Goal: Information Seeking & Learning: Compare options

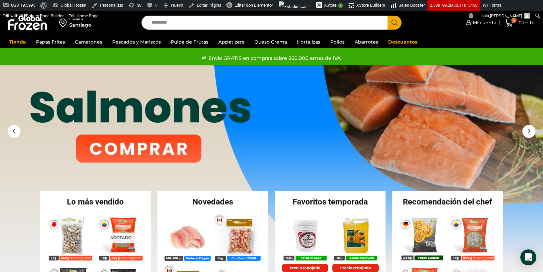
click at [197, 26] on input "Search input" at bounding box center [266, 23] width 236 height 14
paste input "**********"
click at [387, 16] on button "Search" at bounding box center [394, 23] width 14 height 14
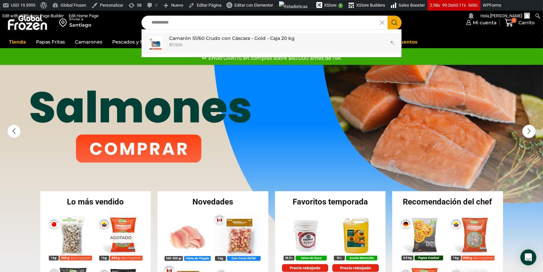
click at [210, 38] on p "Camarón 51/60 Crudo con Cáscara - Gold - Caja 20 kg" at bounding box center [231, 38] width 125 height 7
type input "**********"
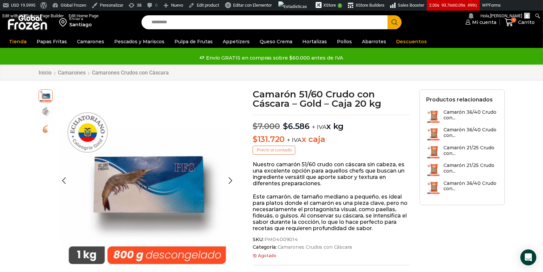
click at [49, 112] on img at bounding box center [45, 111] width 13 height 13
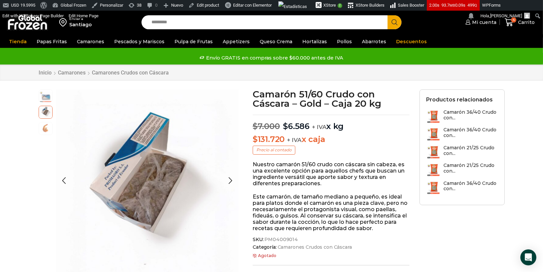
click at [47, 127] on img at bounding box center [45, 127] width 13 height 13
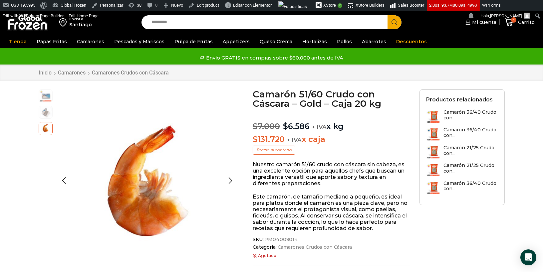
click at [47, 98] on img at bounding box center [45, 95] width 13 height 13
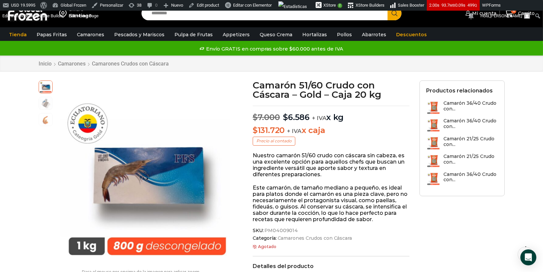
scroll to position [10, 0]
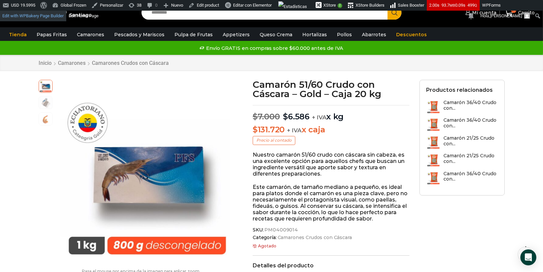
click at [42, 20] on link "Edit with WPBakery Page Builder" at bounding box center [33, 16] width 66 height 11
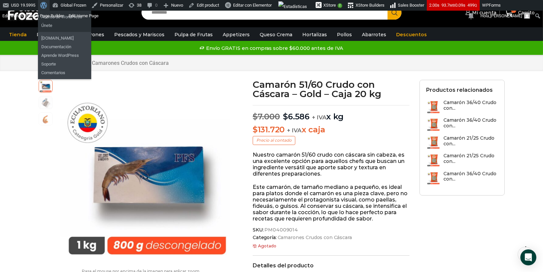
click at [43, 8] on span "Barra de herramientas" at bounding box center [42, 4] width 5 height 9
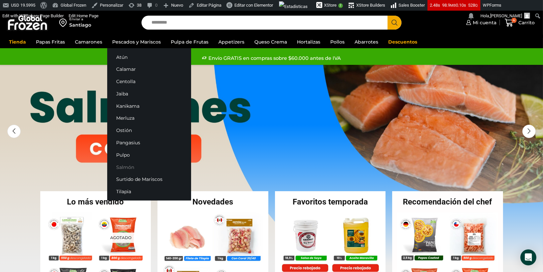
click at [126, 167] on link "Salmón" at bounding box center [149, 167] width 84 height 12
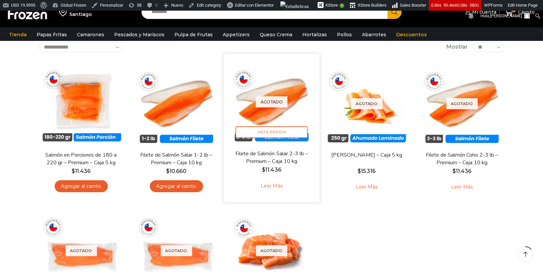
scroll to position [55, 0]
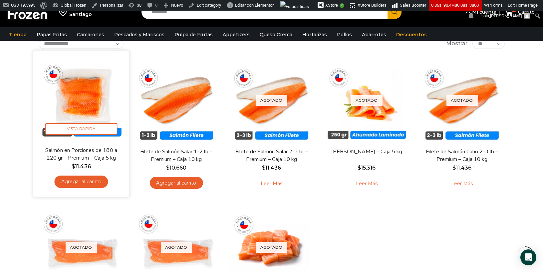
click at [84, 84] on img at bounding box center [81, 99] width 86 height 86
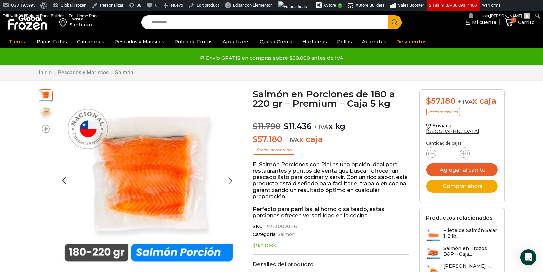
click at [46, 125] on span at bounding box center [46, 128] width 8 height 9
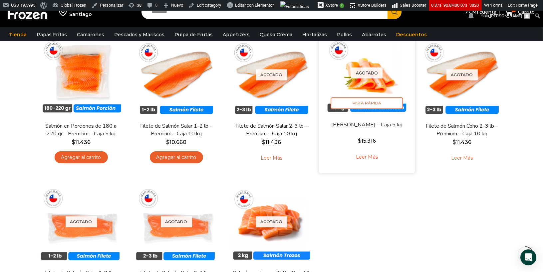
scroll to position [79, 0]
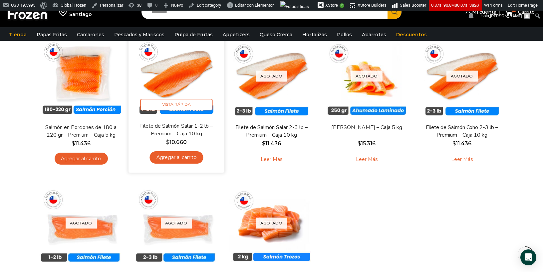
click at [172, 129] on link "Filete de Salmón Salar 1-2 lb – Premium – Caja 10 kg" at bounding box center [175, 130] width 77 height 16
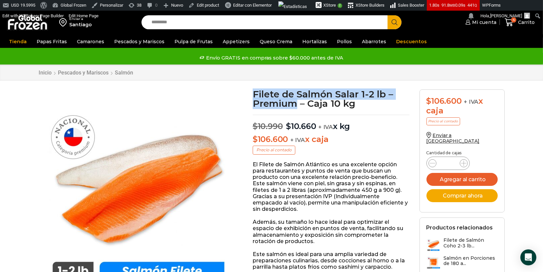
drag, startPoint x: 254, startPoint y: 95, endPoint x: 297, endPoint y: 101, distance: 43.7
click at [297, 101] on h1 "Filete de Salmón Salar 1-2 lb – Premium – Caja 10 kg" at bounding box center [331, 98] width 157 height 19
copy h1 "Filete de Salmón Salar 1-2 lb – Premium"
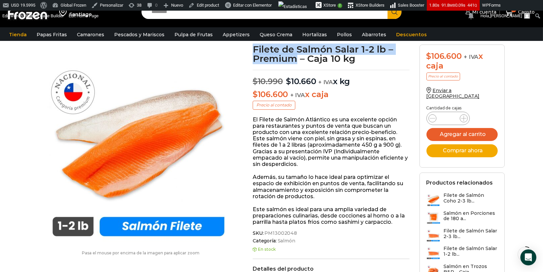
scroll to position [53, 0]
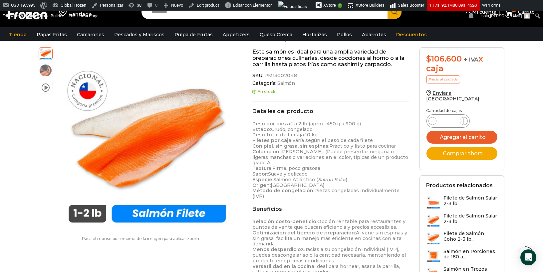
scroll to position [235, 0]
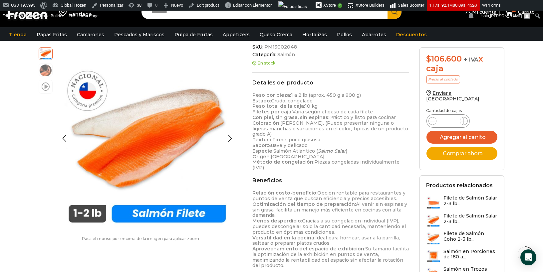
click at [47, 86] on span at bounding box center [46, 86] width 8 height 9
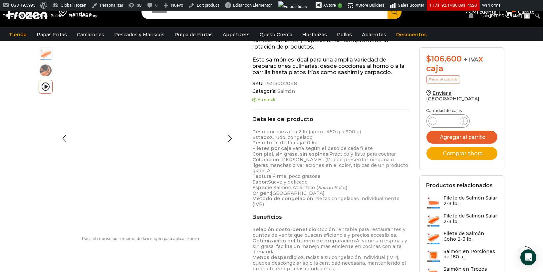
scroll to position [197, 0]
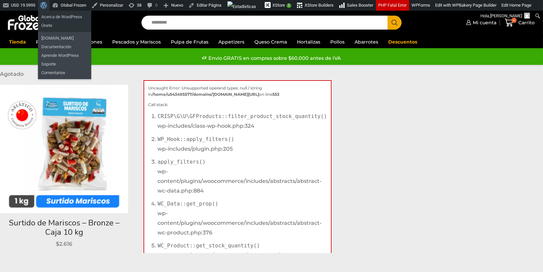
click at [45, 5] on span "Barra de herramientas" at bounding box center [42, 4] width 5 height 9
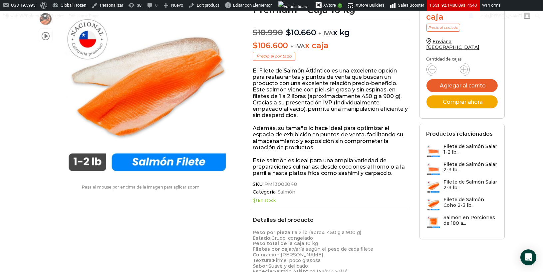
scroll to position [4, 0]
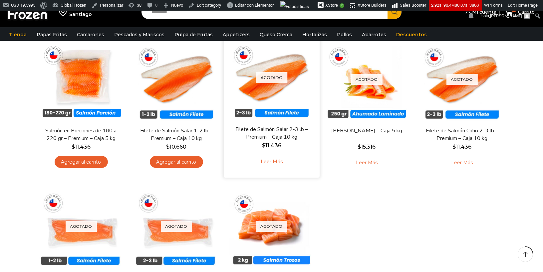
scroll to position [79, 0]
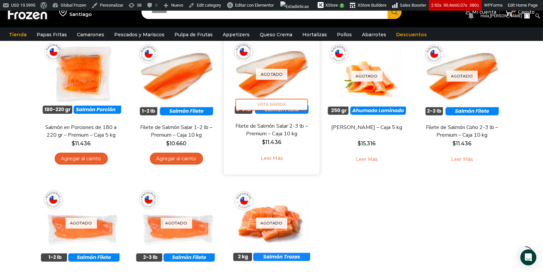
click at [275, 158] on link "Leer más" at bounding box center [271, 158] width 42 height 14
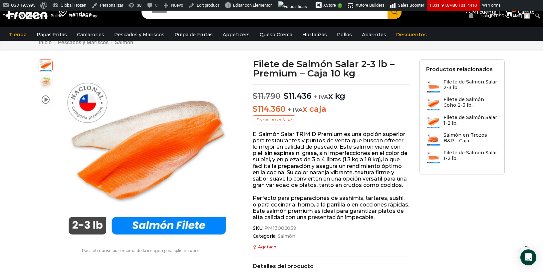
scroll to position [22, 0]
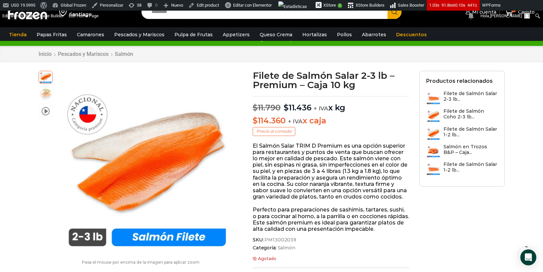
click at [273, 78] on h1 "Filete de Salmón Salar 2-3 lb – Premium – Caja 10 kg" at bounding box center [331, 80] width 157 height 19
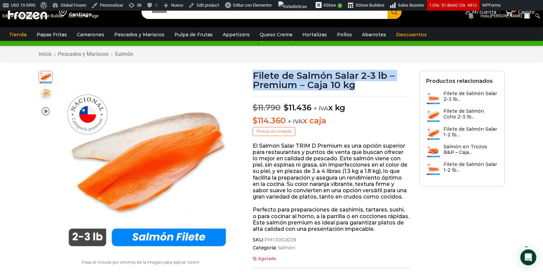
drag, startPoint x: 253, startPoint y: 75, endPoint x: 357, endPoint y: 85, distance: 104.6
click at [357, 85] on h1 "Filete de Salmón Salar 2-3 lb – Premium – Caja 10 kg" at bounding box center [331, 80] width 157 height 19
copy h1 "Filete de Salmón Salar 2-3 lb – Premium – Caja 10 kg"
click at [46, 108] on span at bounding box center [46, 109] width 8 height 9
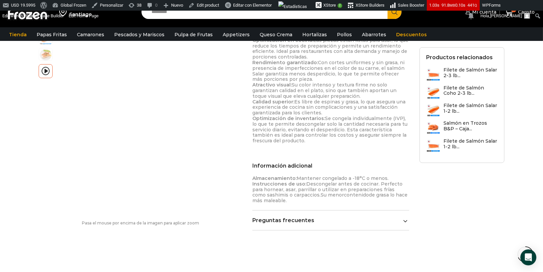
scroll to position [343, 0]
click at [283, 217] on link "Preguntas frecuentes" at bounding box center [330, 220] width 157 height 6
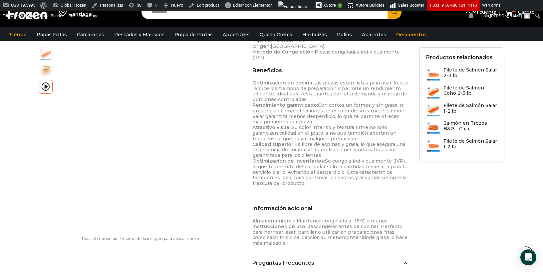
scroll to position [299, 0]
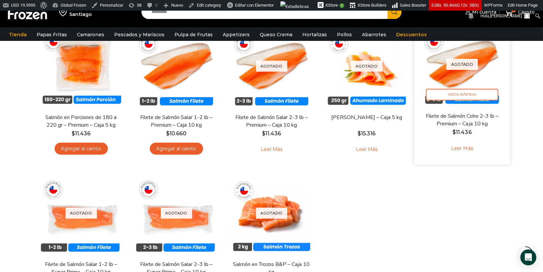
scroll to position [90, 0]
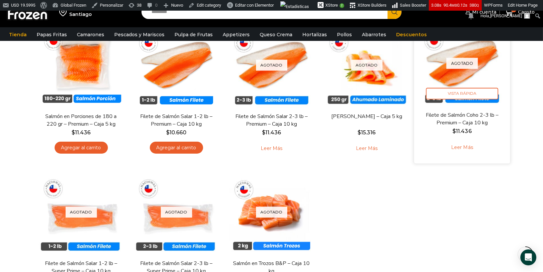
click at [437, 117] on link "Filete de Salmón Coho 2-3 lb – Premium – Caja 10 kg" at bounding box center [461, 119] width 77 height 16
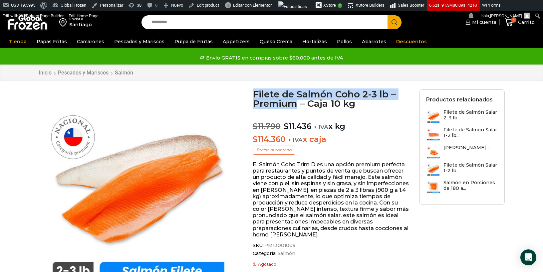
drag, startPoint x: 254, startPoint y: 92, endPoint x: 295, endPoint y: 104, distance: 43.3
click at [295, 104] on h1 "Filete de Salmón Coho 2-3 lb – Premium – Caja 10 kg" at bounding box center [331, 98] width 157 height 19
copy h1 "Filete de Salmón Coho 2-3 lb – Premium"
click at [278, 102] on h1 "Filete de Salmón Coho 2-3 lb – Premium – Caja 10 kg" at bounding box center [331, 98] width 157 height 19
drag, startPoint x: 252, startPoint y: 91, endPoint x: 296, endPoint y: 105, distance: 46.3
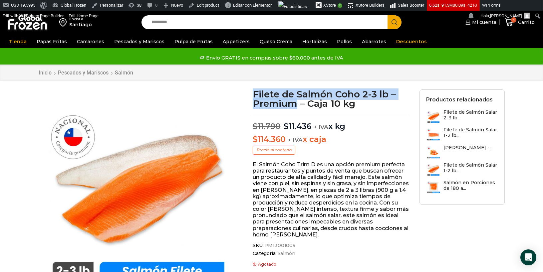
click at [296, 105] on h1 "Filete de Salmón Coho 2-3 lb – Premium – Caja 10 kg" at bounding box center [331, 98] width 157 height 19
copy h1 "Filete de Salmón Coho 2-3 lb – Premium"
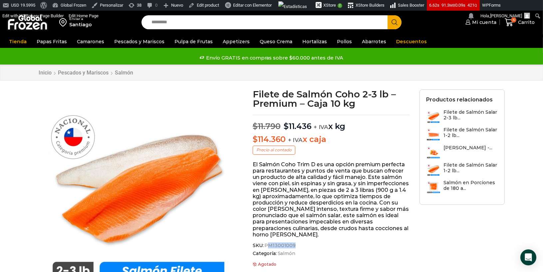
drag, startPoint x: 293, startPoint y: 244, endPoint x: 266, endPoint y: 245, distance: 26.9
click at [266, 245] on span "SKU: PM13001009" at bounding box center [331, 246] width 157 height 6
copy span "M13001009"
click at [267, 243] on span "PM13001009" at bounding box center [279, 246] width 32 height 6
drag, startPoint x: 264, startPoint y: 245, endPoint x: 293, endPoint y: 245, distance: 28.3
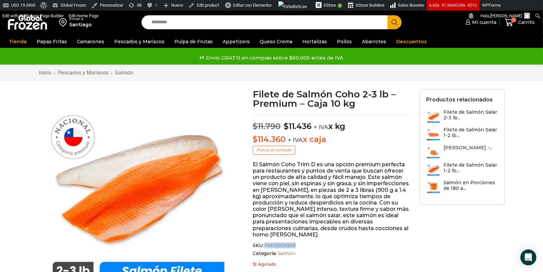
click at [293, 245] on span "SKU: PM13001009" at bounding box center [331, 246] width 157 height 6
copy span "PM13001009"
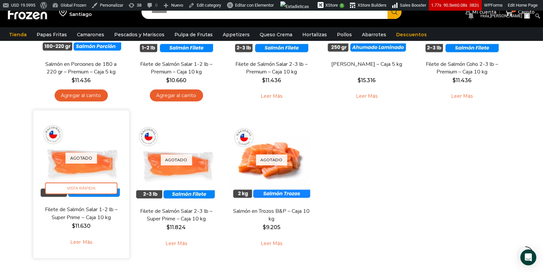
scroll to position [155, 0]
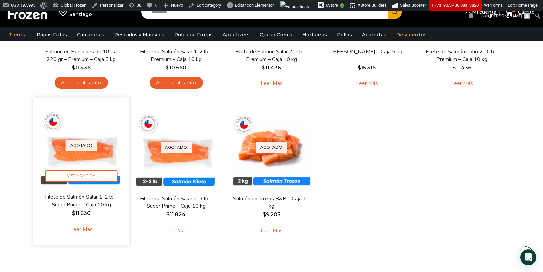
click at [81, 229] on link "Leer más" at bounding box center [81, 230] width 42 height 14
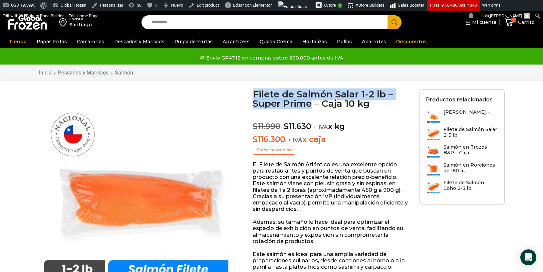
drag, startPoint x: 254, startPoint y: 95, endPoint x: 311, endPoint y: 102, distance: 58.0
click at [311, 102] on h1 "Filete de Salmón Salar 1-2 lb – Super Prime – Caja 10 kg" at bounding box center [331, 98] width 157 height 19
copy h1 "Filete de Salmón Salar 1-2 lb – Super Prime"
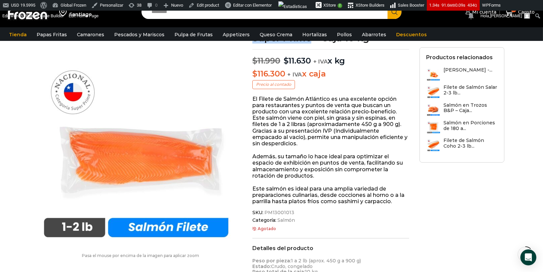
scroll to position [81, 0]
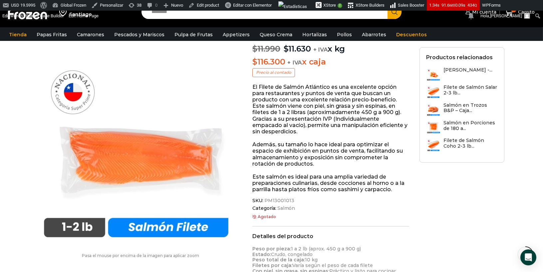
drag, startPoint x: 264, startPoint y: 201, endPoint x: 292, endPoint y: 200, distance: 27.9
click at [292, 200] on span "SKU: PM13001013" at bounding box center [330, 201] width 157 height 6
click at [289, 199] on span "PM13001013" at bounding box center [278, 201] width 31 height 6
drag, startPoint x: 265, startPoint y: 200, endPoint x: 291, endPoint y: 200, distance: 26.3
click at [291, 200] on span "PM13001013" at bounding box center [278, 201] width 31 height 6
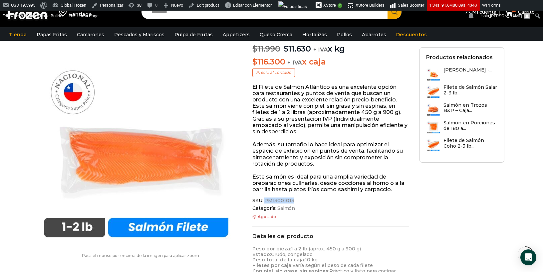
copy span "PM13001013"
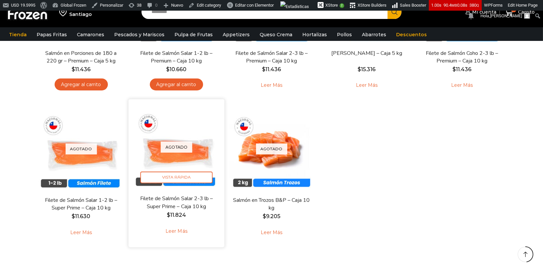
scroll to position [156, 0]
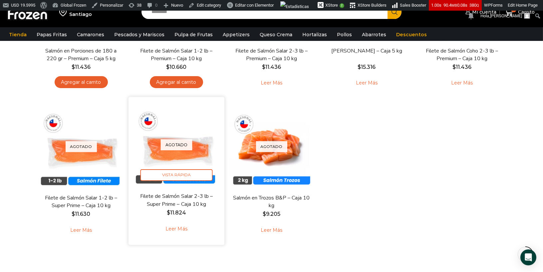
click at [176, 232] on link "Leer más" at bounding box center [176, 229] width 42 height 14
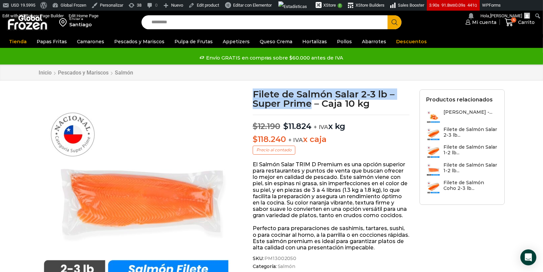
drag, startPoint x: 254, startPoint y: 93, endPoint x: 311, endPoint y: 104, distance: 58.7
click at [311, 104] on h1 "Filete de Salmón Salar 2-3 lb – Super Prime – Caja 10 kg" at bounding box center [331, 98] width 157 height 19
copy h1 "Filete de Salmón Salar 2-3 lb – Super Prime"
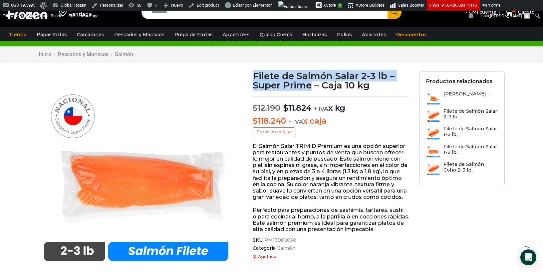
scroll to position [34, 0]
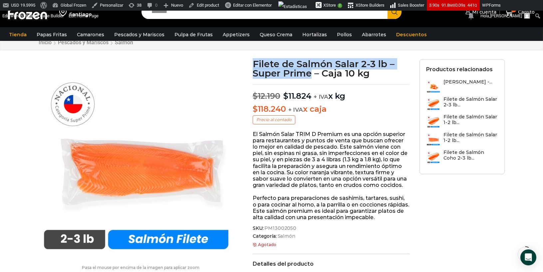
drag, startPoint x: 265, startPoint y: 229, endPoint x: 294, endPoint y: 227, distance: 29.0
click at [294, 227] on span "SKU: PM13002050" at bounding box center [331, 229] width 157 height 6
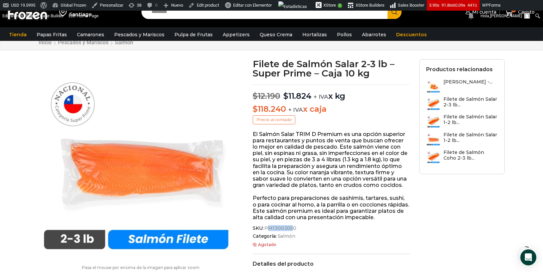
drag, startPoint x: 266, startPoint y: 228, endPoint x: 291, endPoint y: 228, distance: 25.0
click at [291, 228] on span "PM13002050" at bounding box center [279, 229] width 33 height 6
click at [293, 228] on span "PM13002050" at bounding box center [279, 229] width 33 height 6
drag, startPoint x: 293, startPoint y: 228, endPoint x: 274, endPoint y: 227, distance: 19.0
click at [274, 227] on span "PM13002050" at bounding box center [279, 229] width 33 height 6
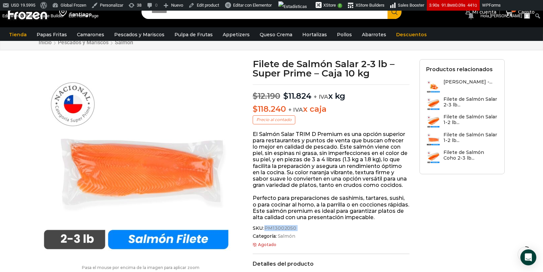
click at [270, 227] on span "PM13002050" at bounding box center [279, 229] width 33 height 6
drag, startPoint x: 264, startPoint y: 228, endPoint x: 294, endPoint y: 228, distance: 29.3
click at [294, 228] on span "SKU: PM13002050" at bounding box center [331, 229] width 157 height 6
copy span "PM13002050"
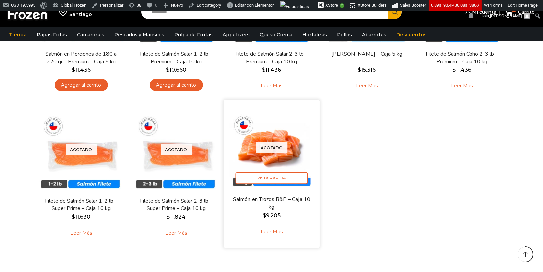
scroll to position [156, 0]
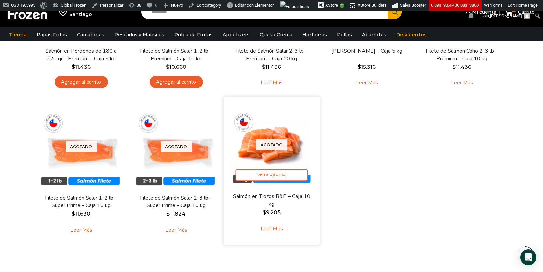
click at [274, 231] on link "Leer más" at bounding box center [271, 229] width 42 height 14
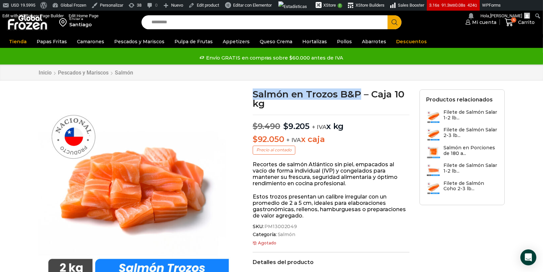
drag, startPoint x: 254, startPoint y: 94, endPoint x: 359, endPoint y: 94, distance: 104.8
click at [359, 94] on h1 "Salmón en Trozos B&P – Caja 10 kg" at bounding box center [331, 98] width 157 height 19
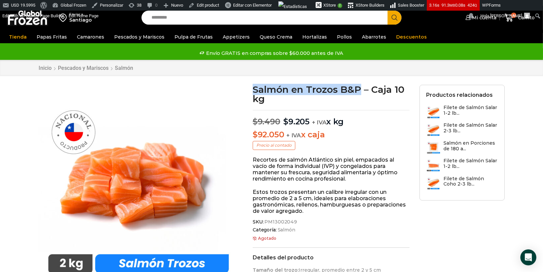
copy h1 "Salmón en Trozos B&P"
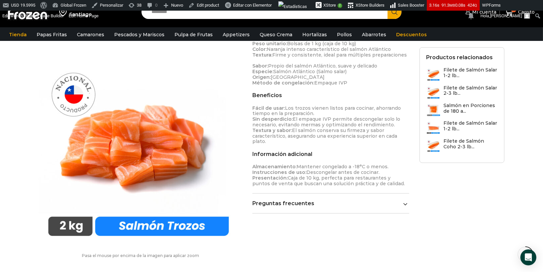
scroll to position [57, 0]
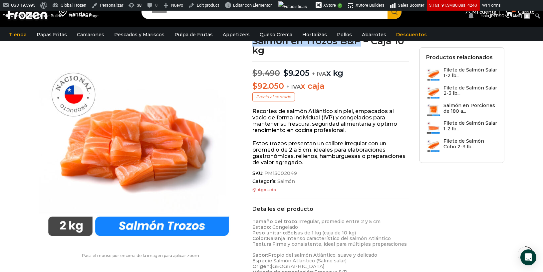
drag, startPoint x: 265, startPoint y: 172, endPoint x: 294, endPoint y: 173, distance: 29.3
click at [294, 173] on span "SKU: PM13002049" at bounding box center [330, 174] width 157 height 6
click at [292, 172] on span "PM13002049" at bounding box center [280, 174] width 34 height 6
drag, startPoint x: 265, startPoint y: 173, endPoint x: 293, endPoint y: 173, distance: 28.3
click at [293, 173] on span "PM13002049" at bounding box center [280, 174] width 34 height 6
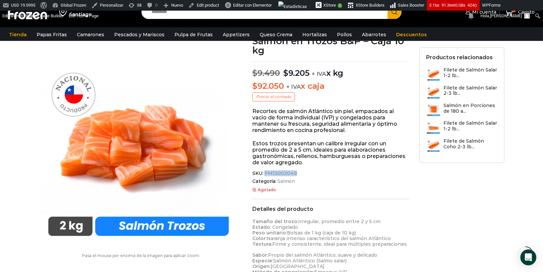
copy span "PM13002049"
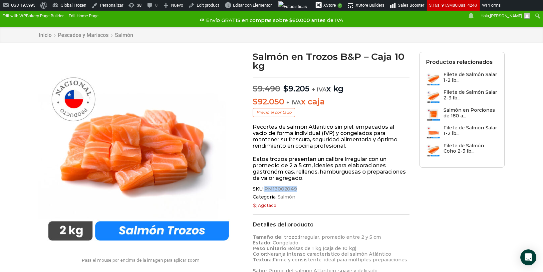
scroll to position [0, 0]
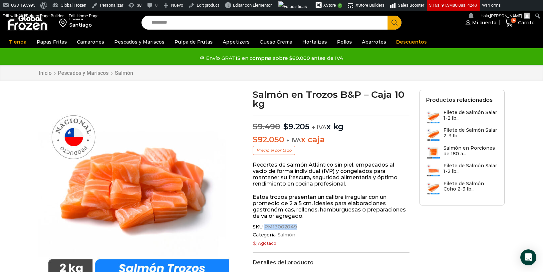
click at [34, 29] on img at bounding box center [28, 22] width 42 height 17
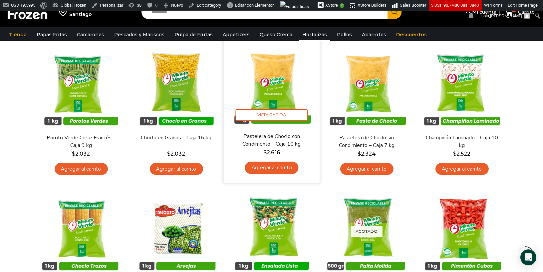
scroll to position [74, 0]
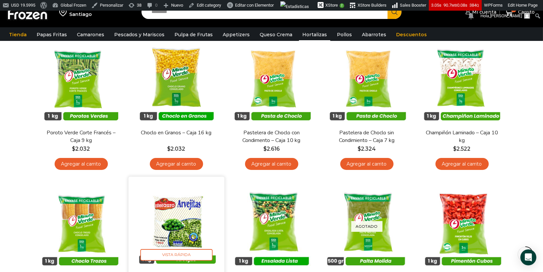
click at [216, 191] on img at bounding box center [176, 225] width 86 height 86
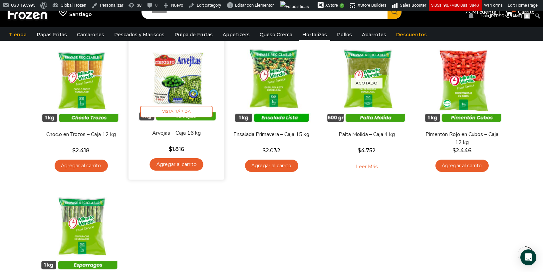
scroll to position [222, 0]
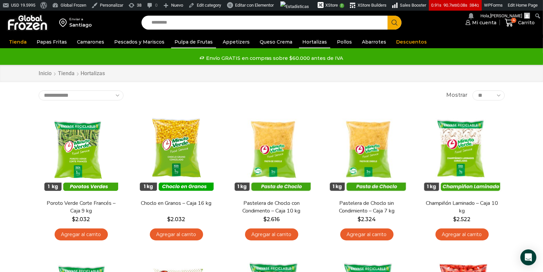
click at [200, 42] on link "Pulpa de Frutas" at bounding box center [193, 42] width 45 height 13
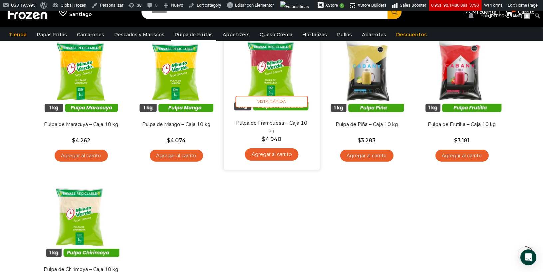
scroll to position [77, 0]
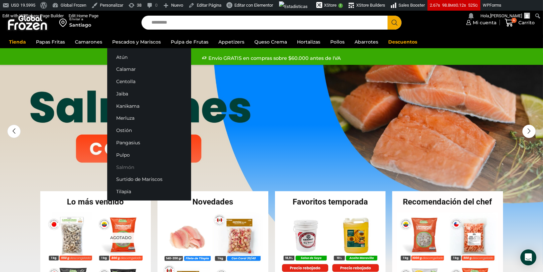
click at [125, 167] on link "Salmón" at bounding box center [149, 167] width 84 height 12
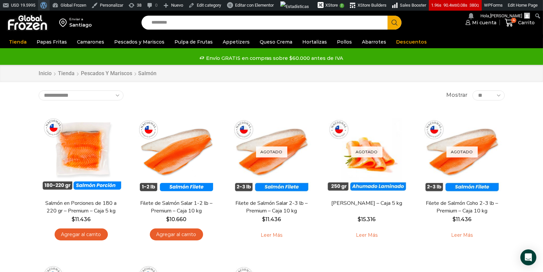
click at [45, 3] on span "Barra de herramientas" at bounding box center [42, 4] width 5 height 9
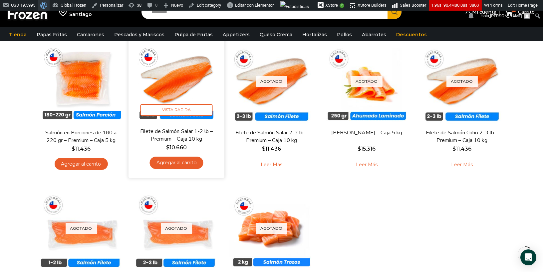
scroll to position [90, 0]
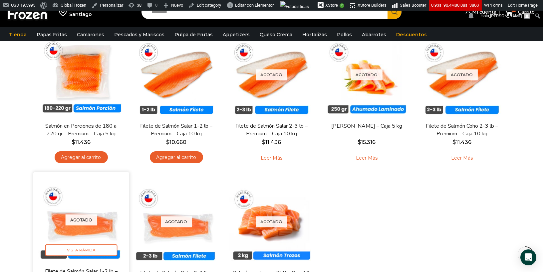
scroll to position [104, 0]
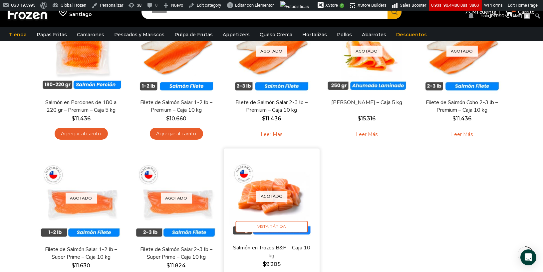
click at [292, 197] on div "Agotado Vista Rápida" at bounding box center [272, 196] width 86 height 86
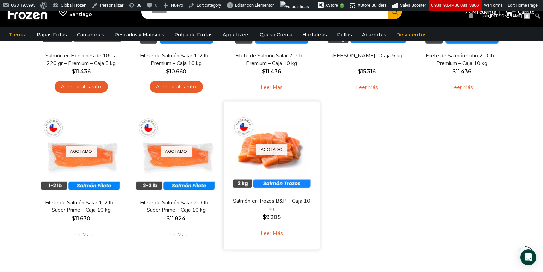
scroll to position [173, 0]
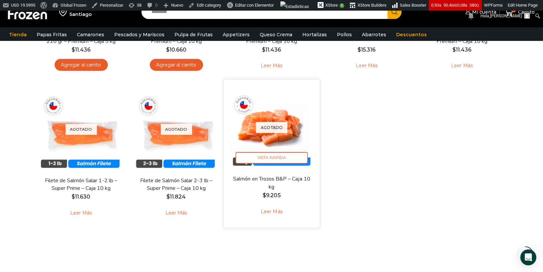
click at [273, 214] on link "Leer más" at bounding box center [271, 212] width 42 height 14
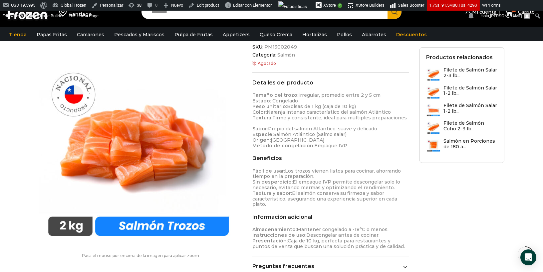
scroll to position [190, 0]
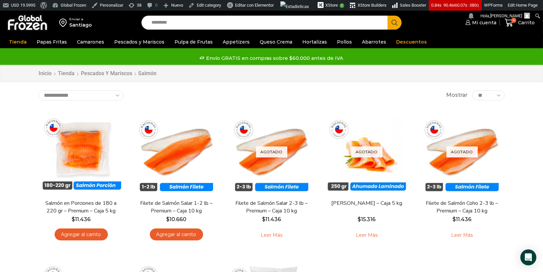
click at [37, 25] on img at bounding box center [28, 22] width 42 height 17
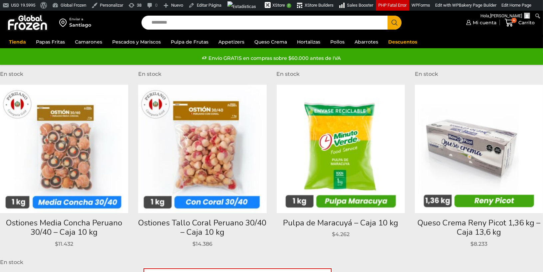
click at [40, 28] on img at bounding box center [28, 22] width 42 height 17
